Goal: Check status: Check status

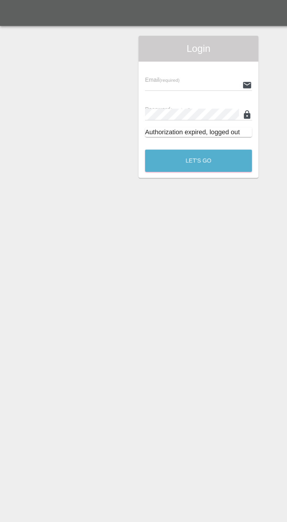
click at [147, 59] on input "text" at bounding box center [139, 61] width 68 height 8
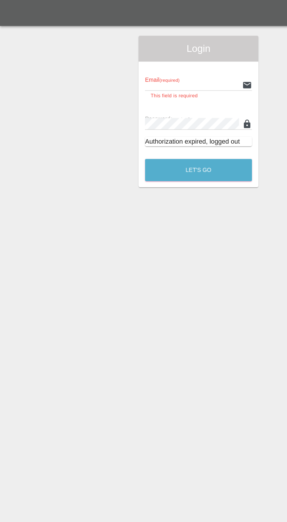
type input "info@darkknightbodyworks.co.uk"
click at [105, 115] on button "Let's Go" at bounding box center [143, 123] width 77 height 16
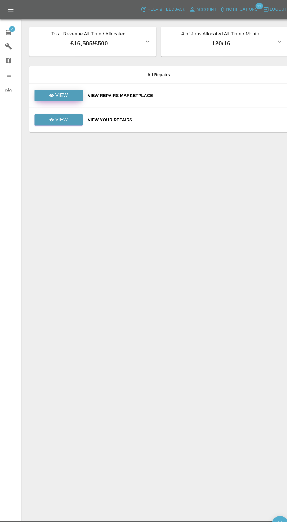
click at [61, 94] on p "View" at bounding box center [60, 92] width 12 height 7
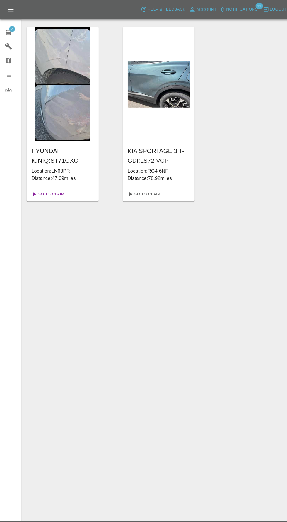
click at [55, 188] on link "Go To Claim" at bounding box center [46, 188] width 36 height 9
click at [239, 10] on span "Notifications" at bounding box center [235, 9] width 30 height 7
